Goal: Check status: Check status

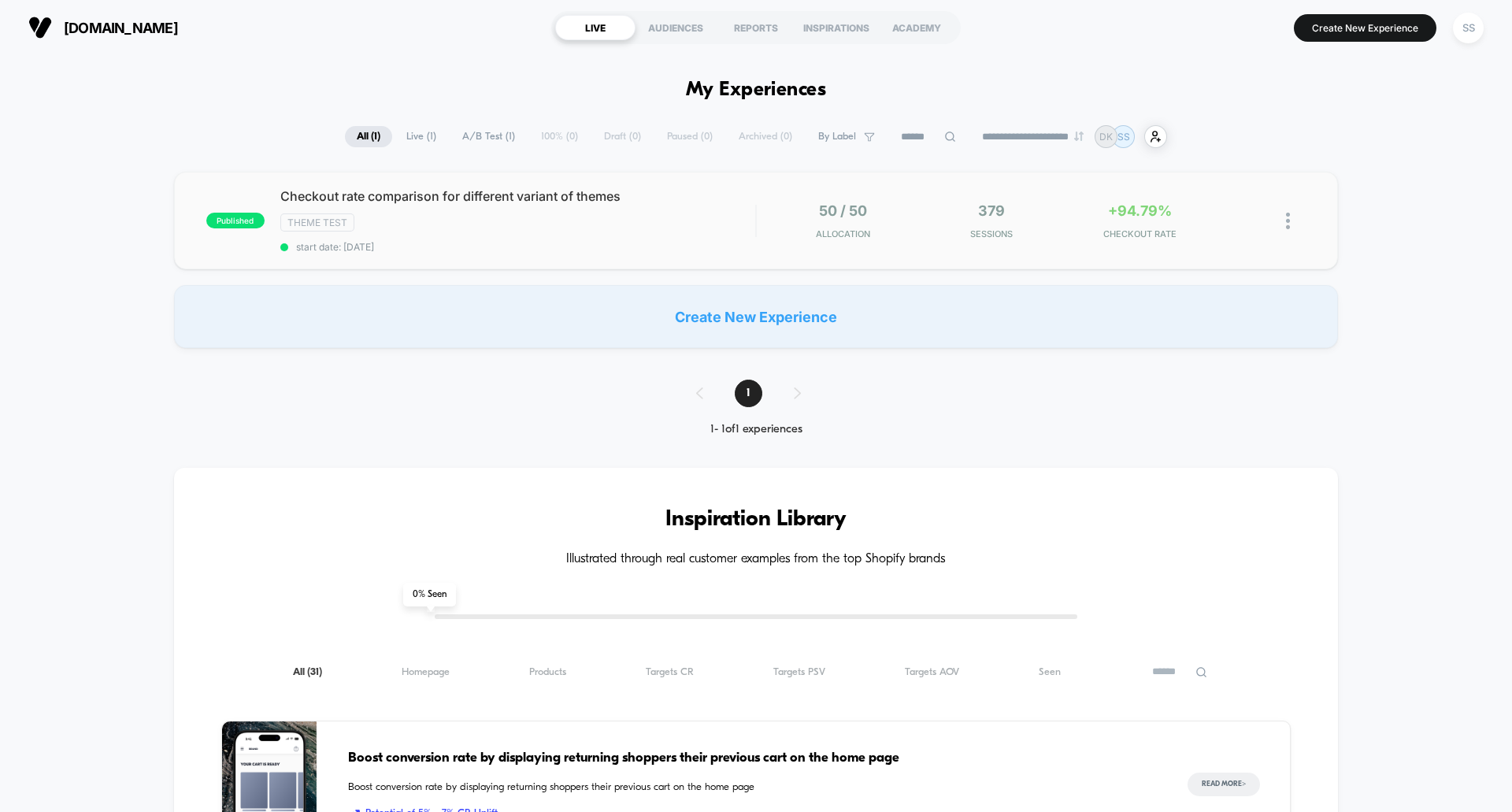
click at [890, 210] on div "50 / 50 Allocation" at bounding box center [843, 221] width 141 height 37
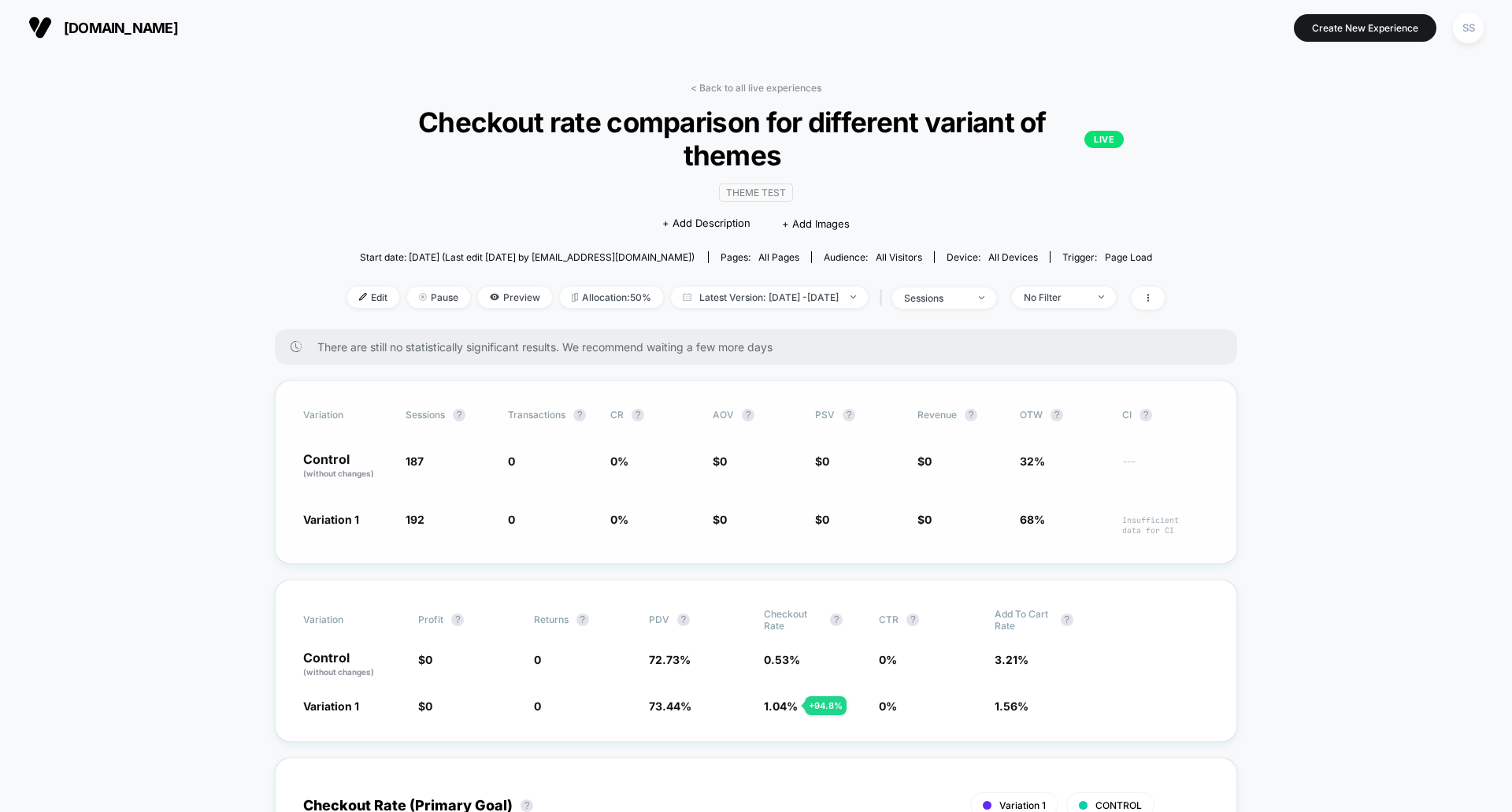
click at [328, 453] on p "Control (without changes)" at bounding box center [346, 466] width 87 height 27
click at [329, 453] on p "Control (without changes)" at bounding box center [346, 466] width 87 height 27
